Goal: Transaction & Acquisition: Purchase product/service

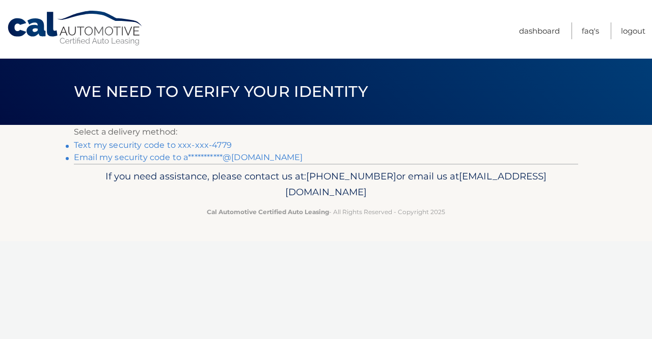
click at [167, 147] on link "Text my security code to xxx-xxx-4779" at bounding box center [153, 145] width 158 height 10
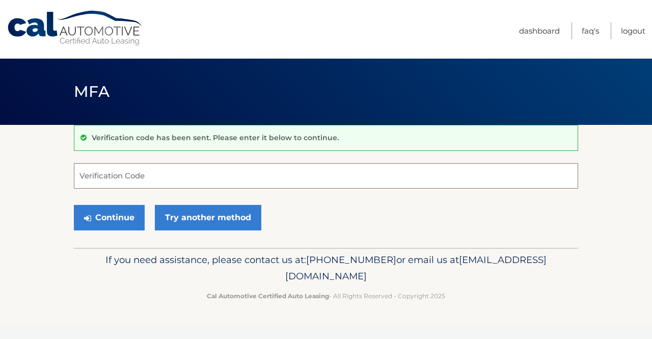
click at [109, 182] on input "Verification Code" at bounding box center [326, 175] width 504 height 25
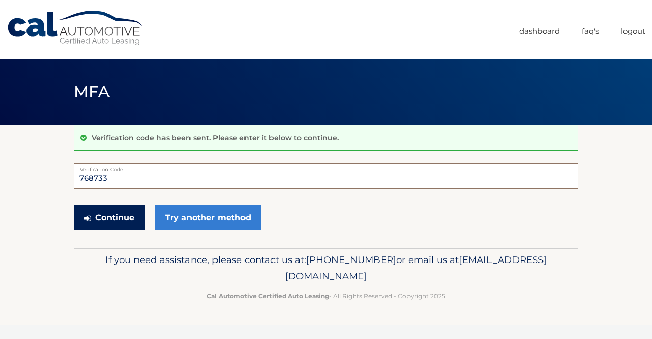
type input "768733"
click at [110, 216] on button "Continue" at bounding box center [109, 217] width 71 height 25
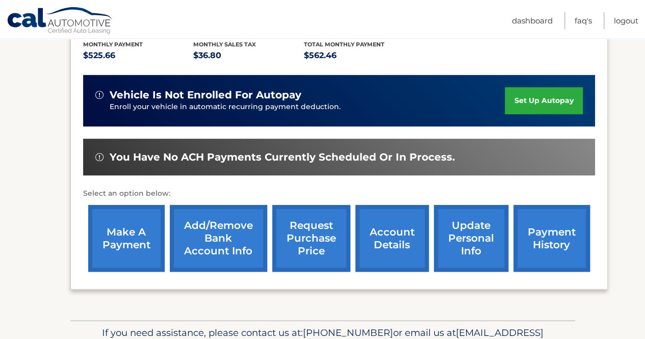
scroll to position [278, 0]
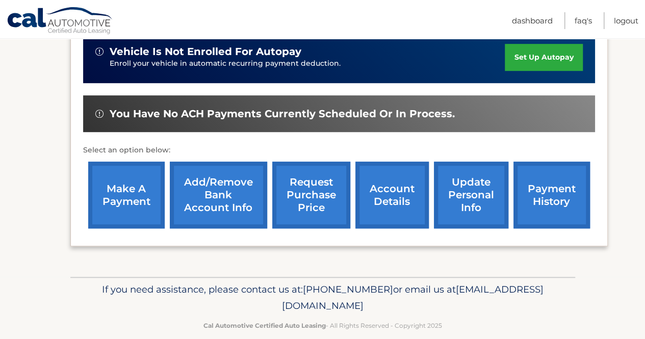
click at [129, 182] on link "make a payment" at bounding box center [126, 195] width 76 height 67
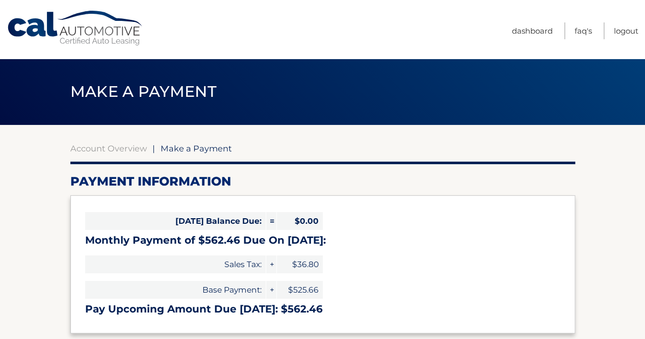
select select "YTY4ZTlhMTYtMWZmNy00ZjIwLWE2M2EtOTM3YmE5MmM1Zjkx"
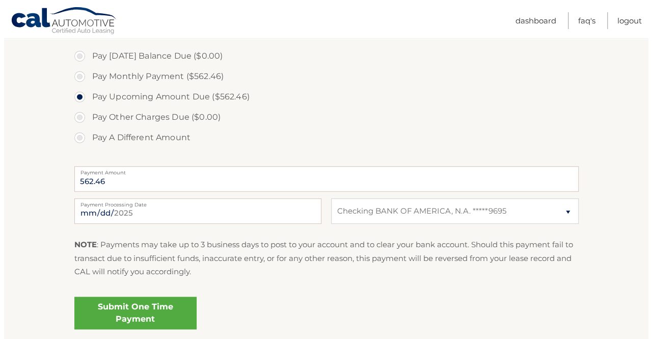
scroll to position [388, 0]
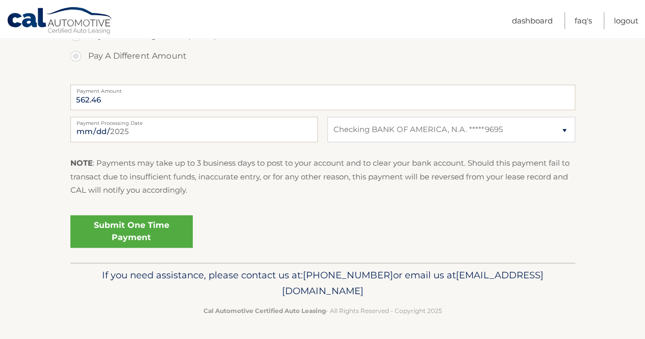
click at [138, 231] on link "Submit One Time Payment" at bounding box center [131, 231] width 122 height 33
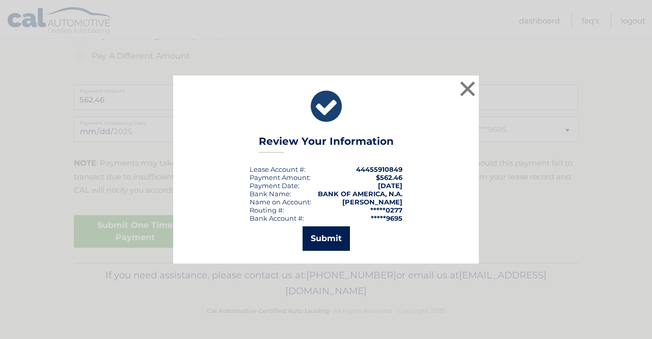
click at [332, 235] on button "Submit" at bounding box center [326, 238] width 47 height 24
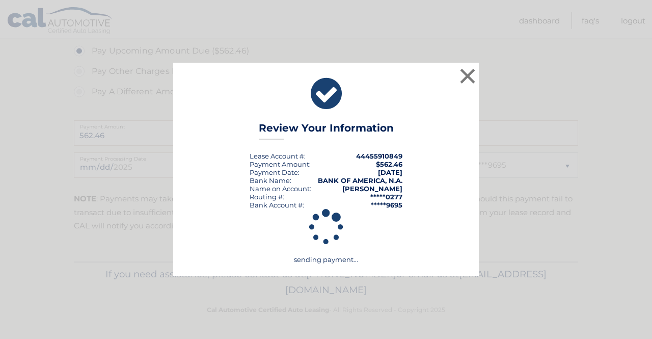
scroll to position [352, 0]
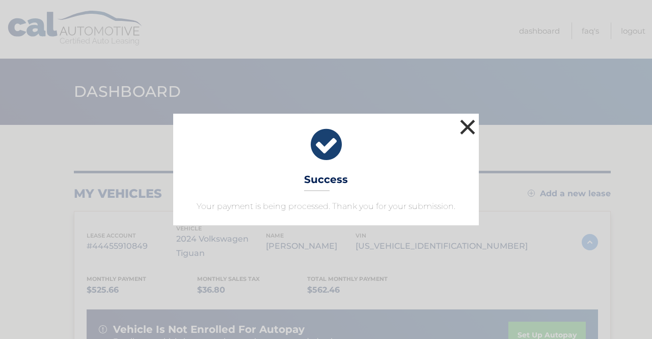
click at [465, 123] on button "×" at bounding box center [468, 127] width 20 height 20
